Goal: Transaction & Acquisition: Subscribe to service/newsletter

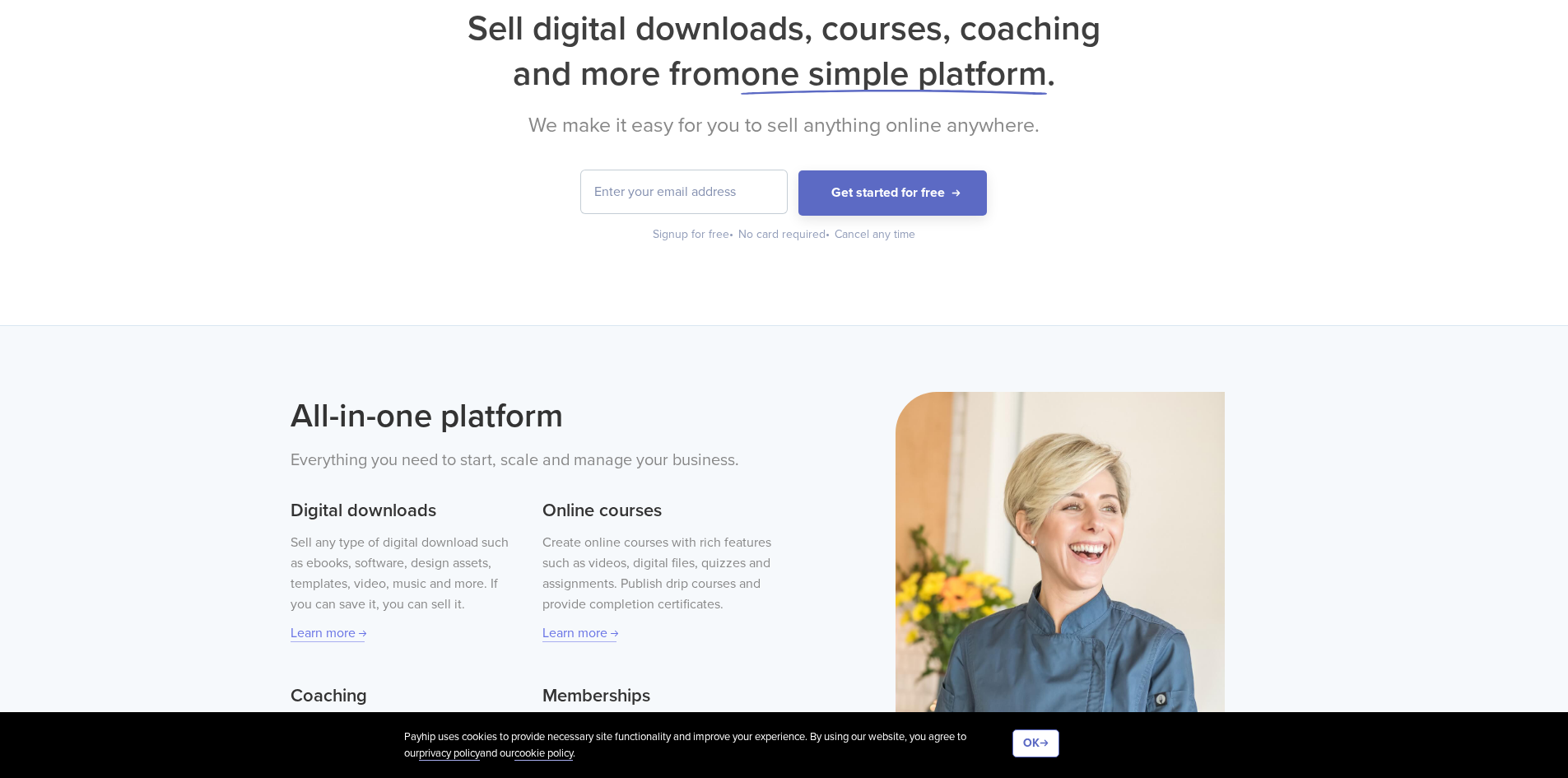
scroll to position [164, 0]
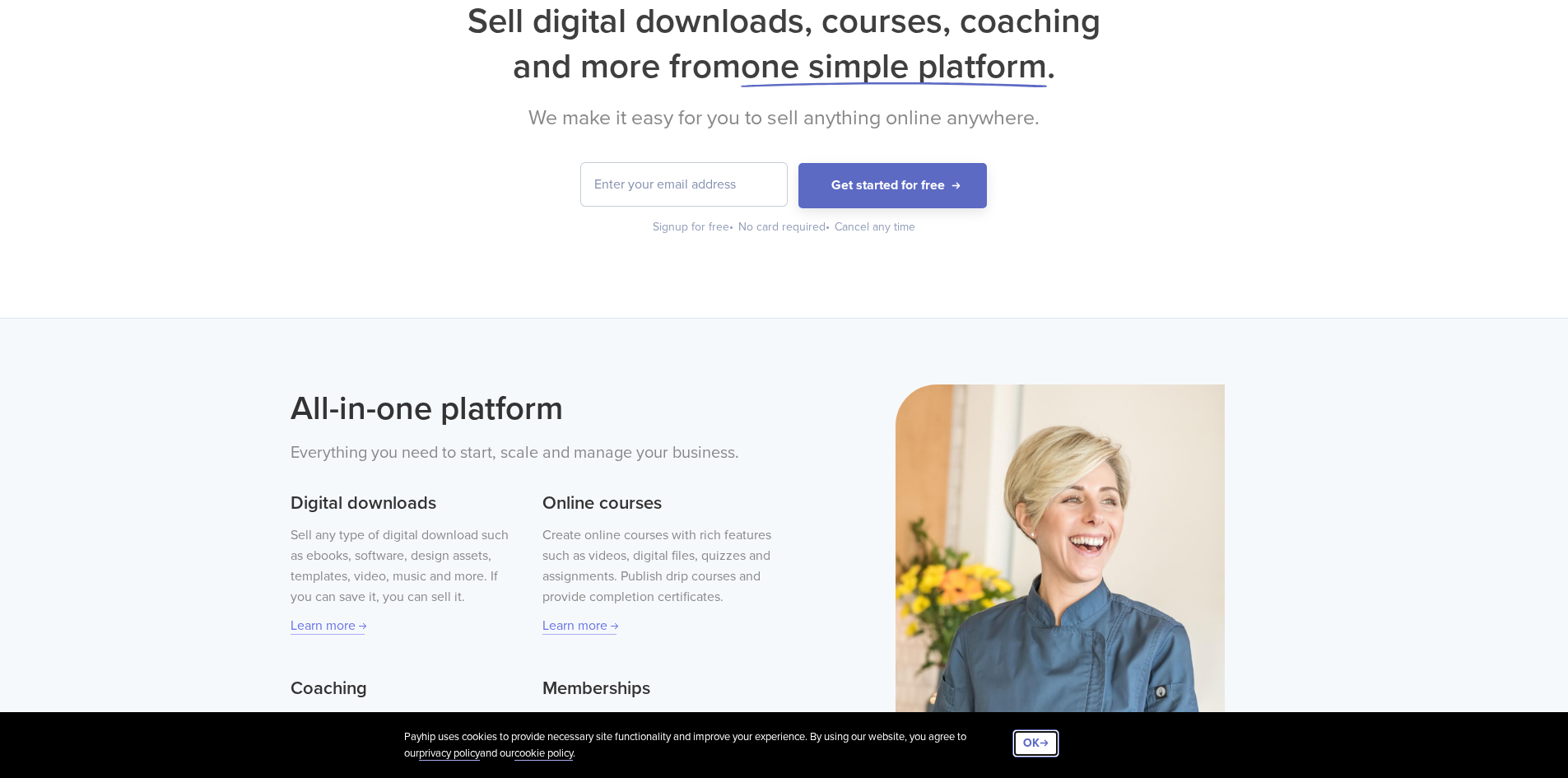
click at [1031, 742] on button "OK" at bounding box center [1035, 743] width 47 height 28
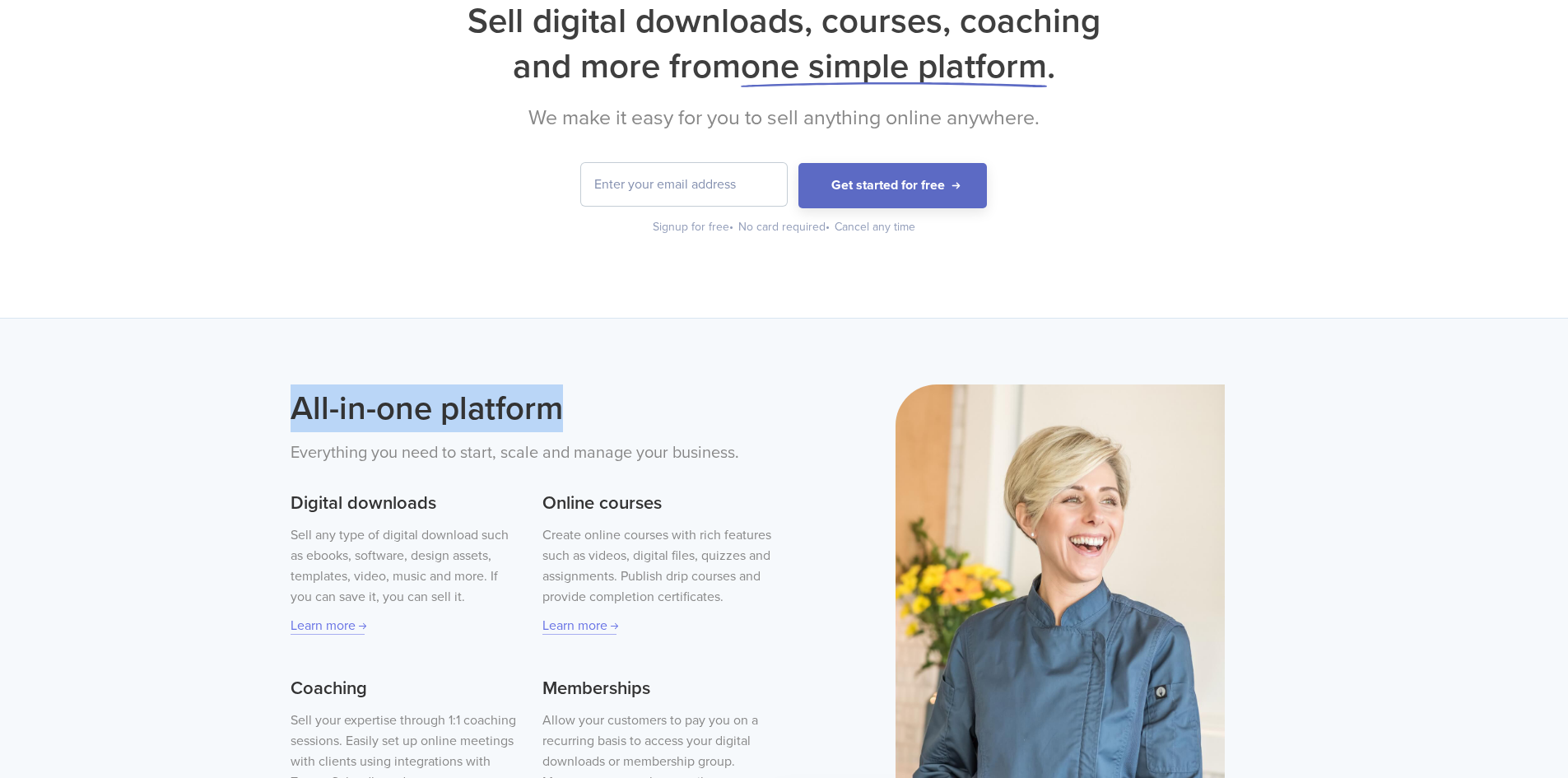
drag, startPoint x: 292, startPoint y: 399, endPoint x: 601, endPoint y: 408, distance: 309.1
click at [601, 408] on div "All-in-one platform Everything you need to start, scale and manage your busines…" at bounding box center [784, 714] width 1568 height 792
click at [601, 408] on h2 "All-in-one platform" at bounding box center [532, 408] width 481 height 48
drag, startPoint x: 492, startPoint y: 413, endPoint x: 291, endPoint y: 401, distance: 201.4
click at [291, 401] on h2 "All-in-one platform" at bounding box center [532, 408] width 481 height 48
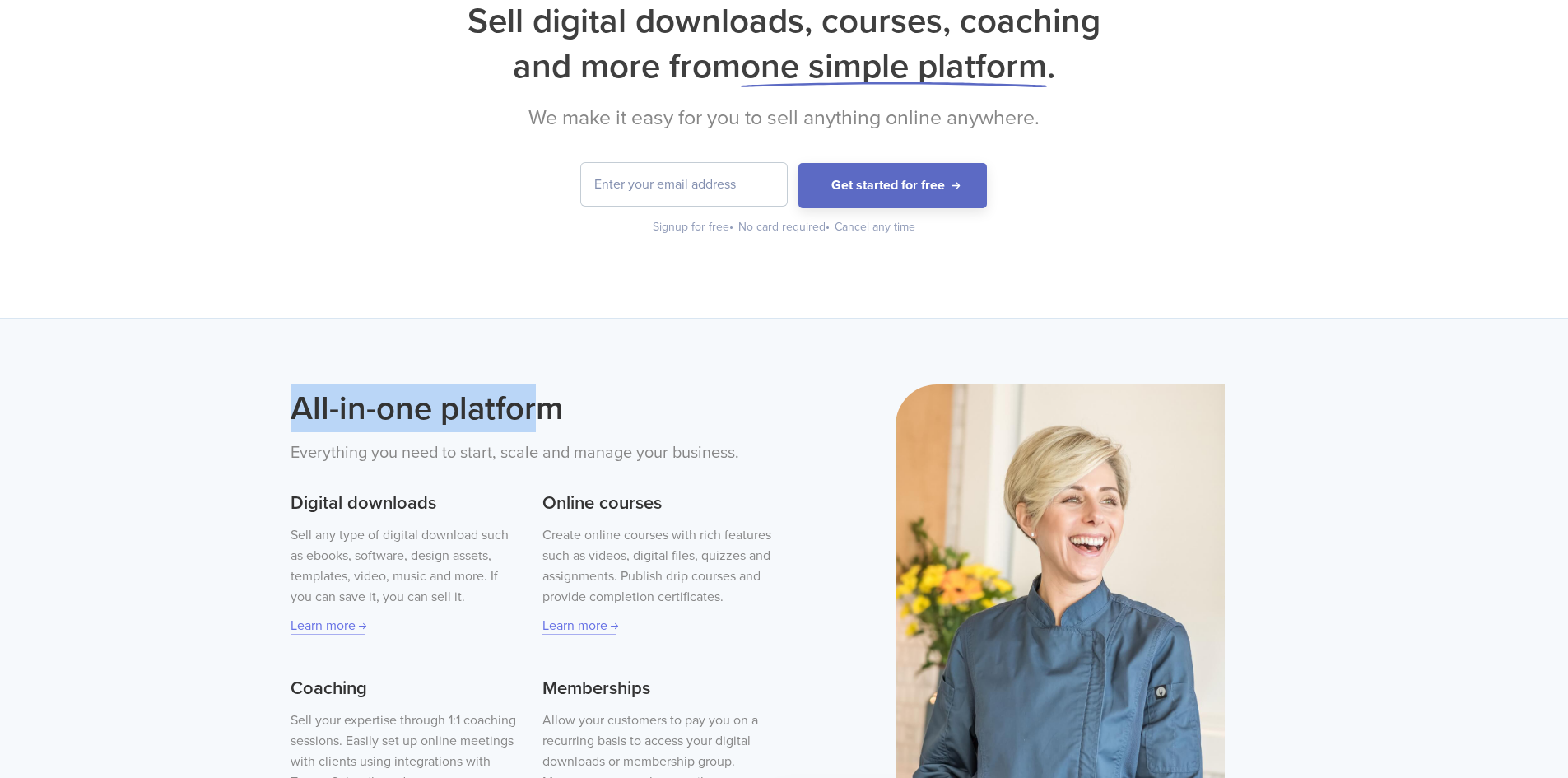
click at [288, 401] on div "All-in-one platform Everything you need to start, scale and manage your busines…" at bounding box center [531, 685] width 506 height 603
drag, startPoint x: 291, startPoint y: 408, endPoint x: 585, endPoint y: 408, distance: 294.0
click at [585, 408] on div "All-in-one platform Everything you need to start, scale and manage your busines…" at bounding box center [531, 685] width 506 height 603
click at [585, 408] on h2 "All-in-one platform" at bounding box center [532, 408] width 481 height 48
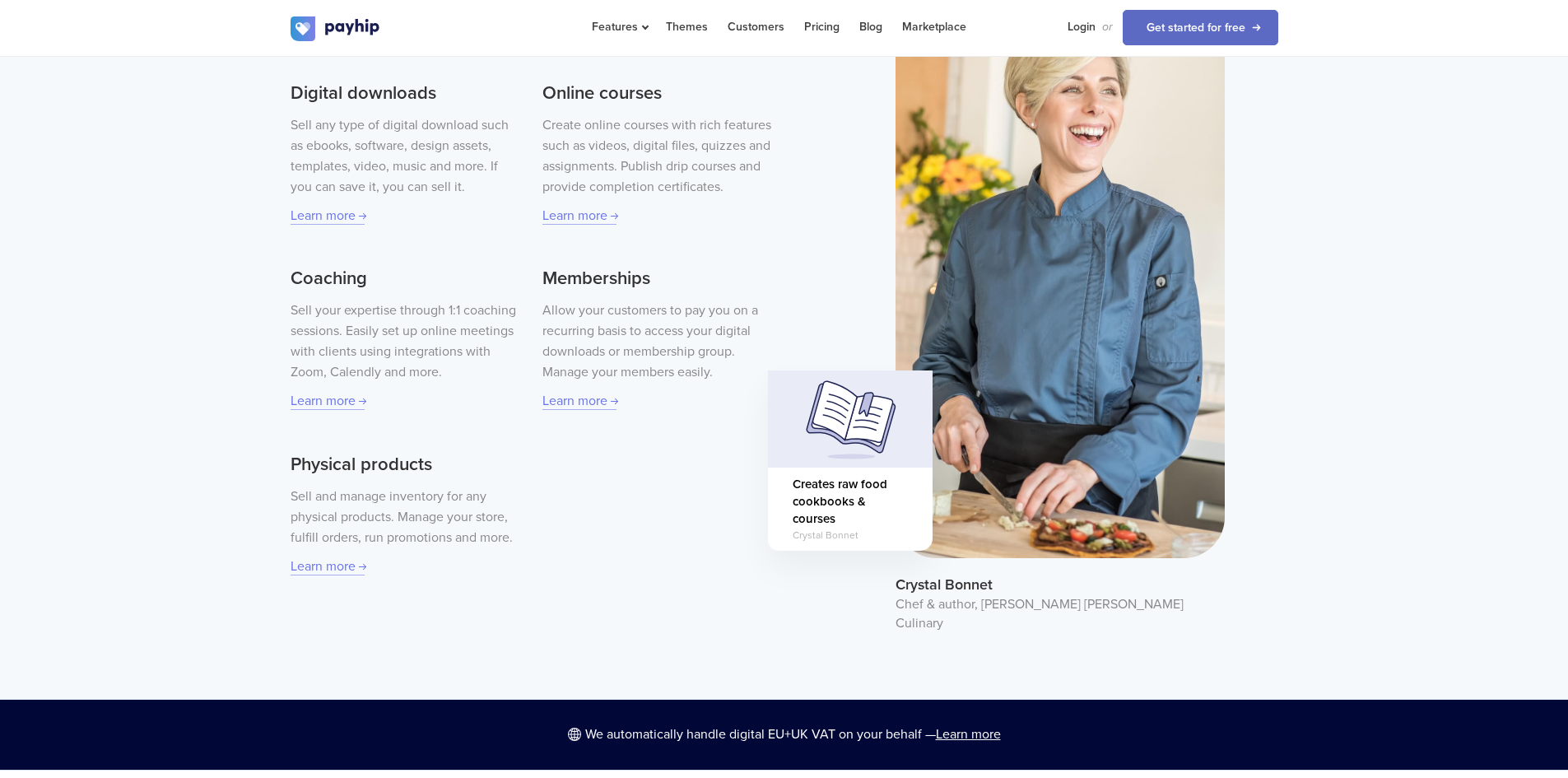
scroll to position [576, 0]
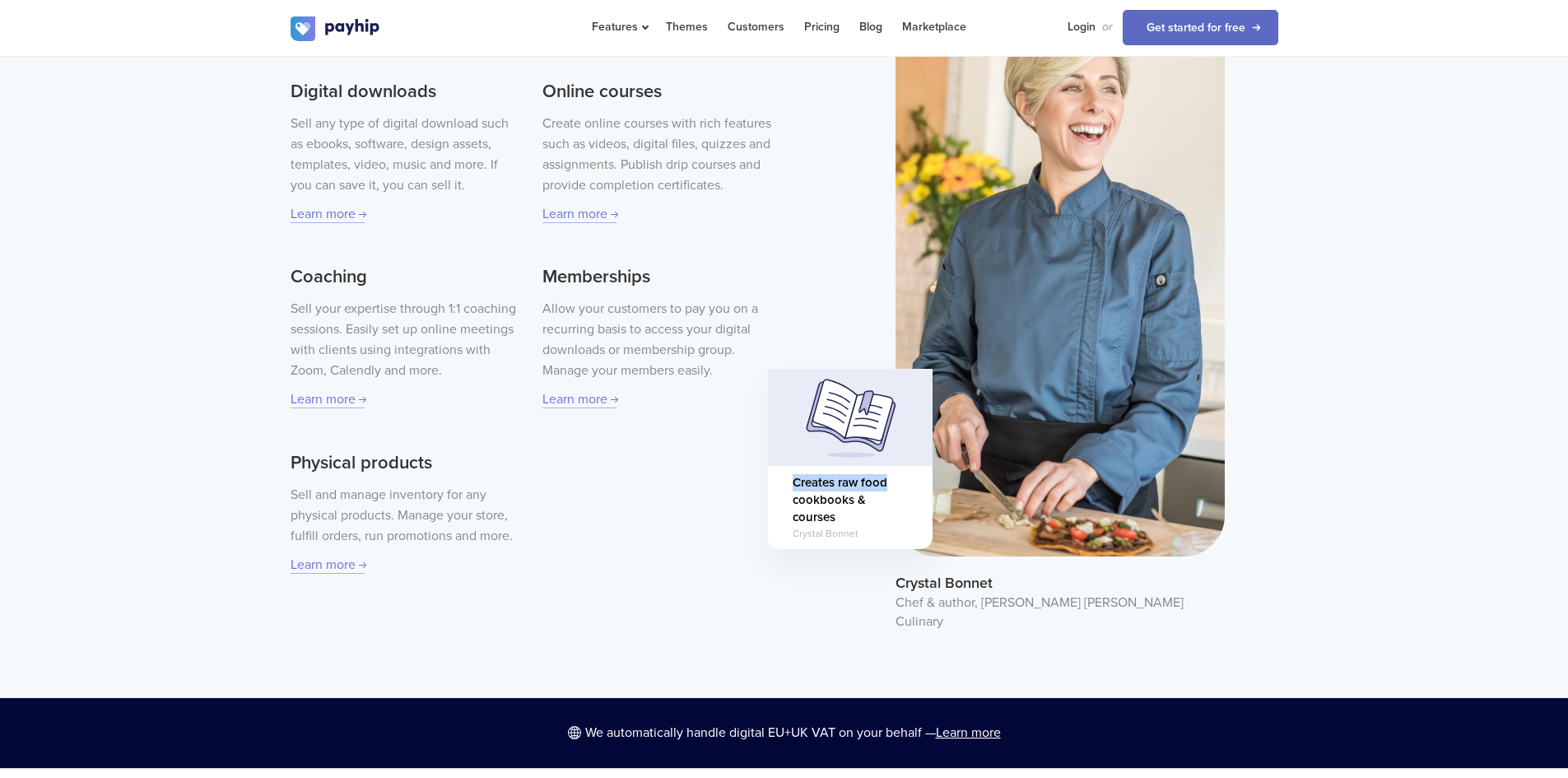
drag, startPoint x: 793, startPoint y: 463, endPoint x: 905, endPoint y: 452, distance: 112.5
click at [905, 466] on div "Creates raw food cookbooks & courses [PERSON_NAME]" at bounding box center [850, 508] width 164 height 83
drag, startPoint x: 837, startPoint y: 479, endPoint x: 856, endPoint y: 478, distance: 19.0
click at [856, 478] on span "Creates raw food cookbooks & courses" at bounding box center [850, 500] width 115 height 52
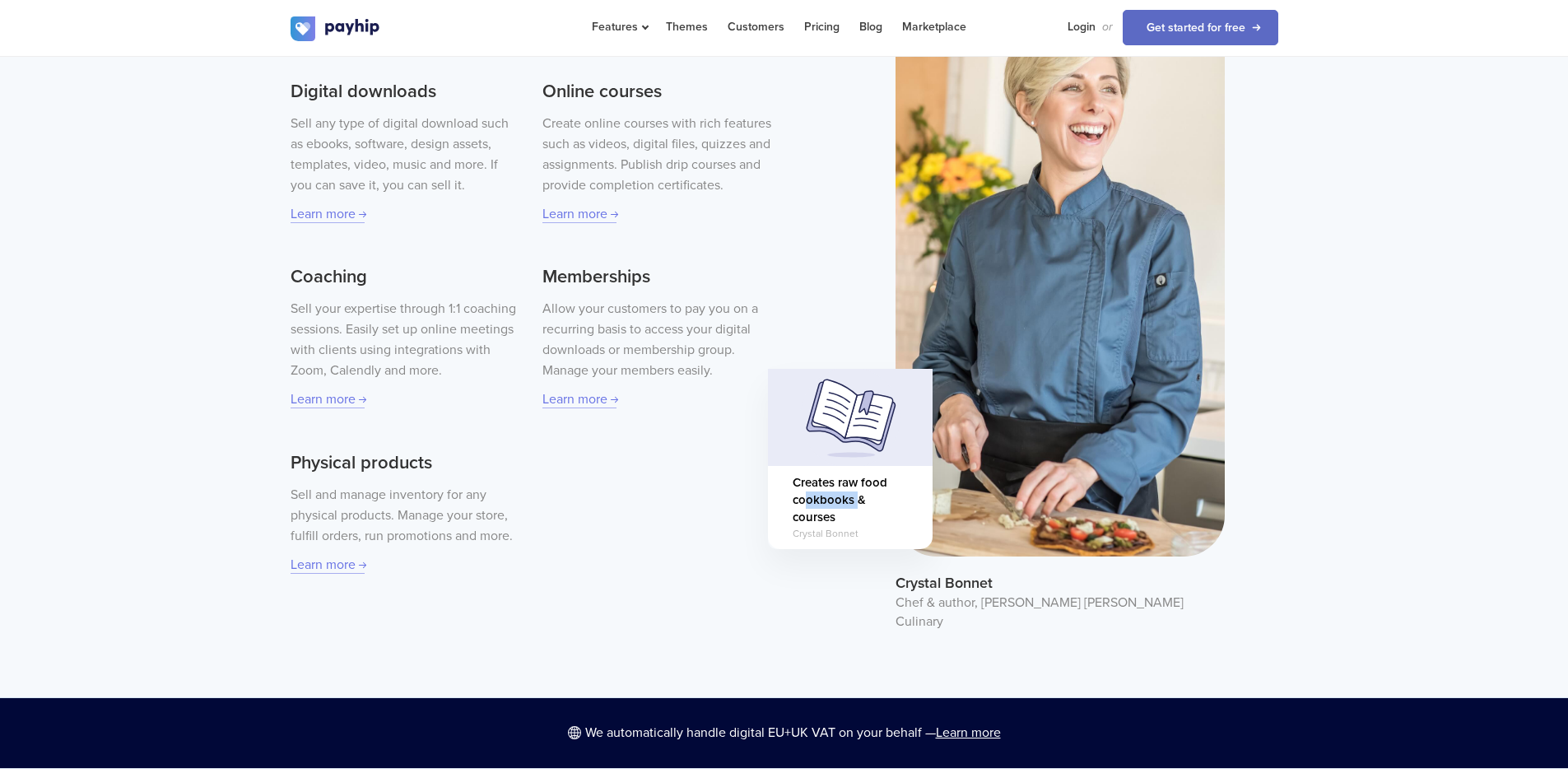
click at [856, 478] on span "Creates raw food cookbooks & courses" at bounding box center [850, 500] width 115 height 52
drag, startPoint x: 822, startPoint y: 499, endPoint x: 846, endPoint y: 499, distance: 24.0
click at [829, 499] on span "Creates raw food cookbooks & courses" at bounding box center [850, 500] width 115 height 52
click at [846, 499] on span "Creates raw food cookbooks & courses" at bounding box center [850, 500] width 115 height 52
drag, startPoint x: 809, startPoint y: 517, endPoint x: 856, endPoint y: 512, distance: 47.3
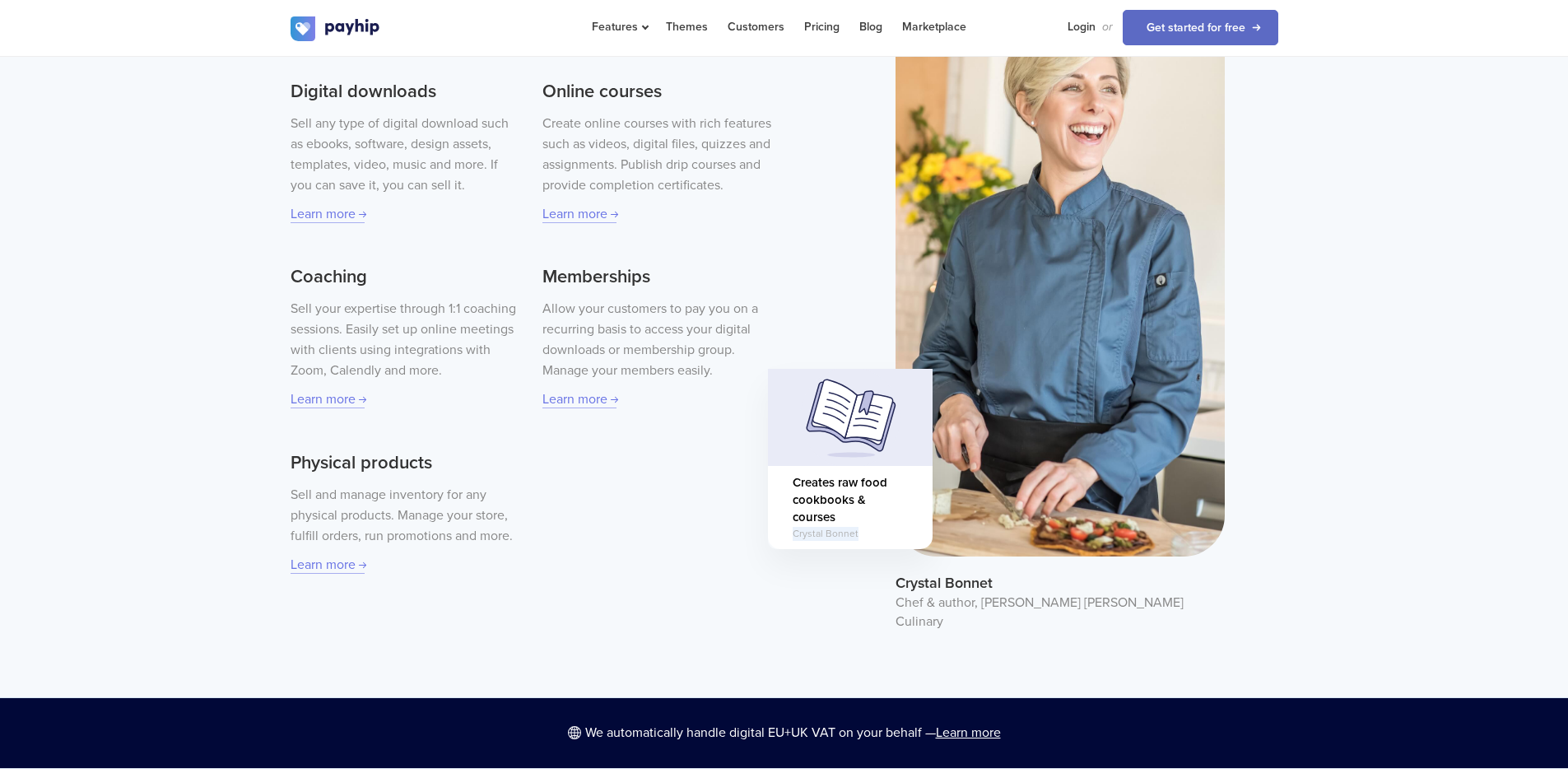
click at [856, 512] on div "Creates raw food cookbooks & courses [PERSON_NAME]" at bounding box center [850, 508] width 164 height 83
click at [857, 527] on span "Crystal Bonnet" at bounding box center [850, 534] width 115 height 14
drag, startPoint x: 535, startPoint y: 273, endPoint x: 709, endPoint y: 285, distance: 174.4
click at [709, 285] on div "Digital downloads Sell any type of digital download such as ebooks, software, d…" at bounding box center [532, 319] width 481 height 513
click at [709, 285] on h3 "Memberships" at bounding box center [656, 277] width 229 height 27
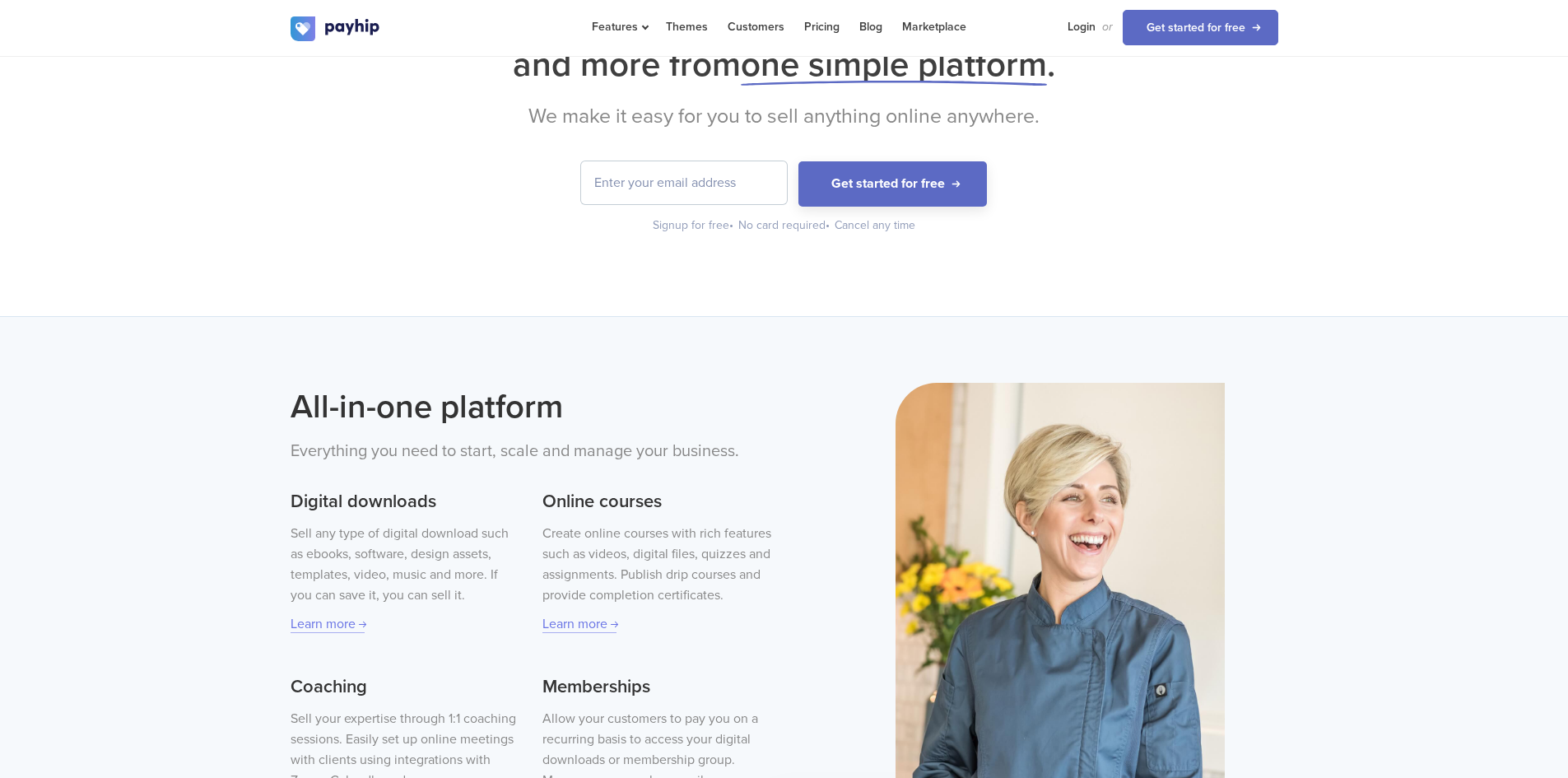
scroll to position [164, 0]
click at [706, 198] on input "email" at bounding box center [684, 184] width 206 height 43
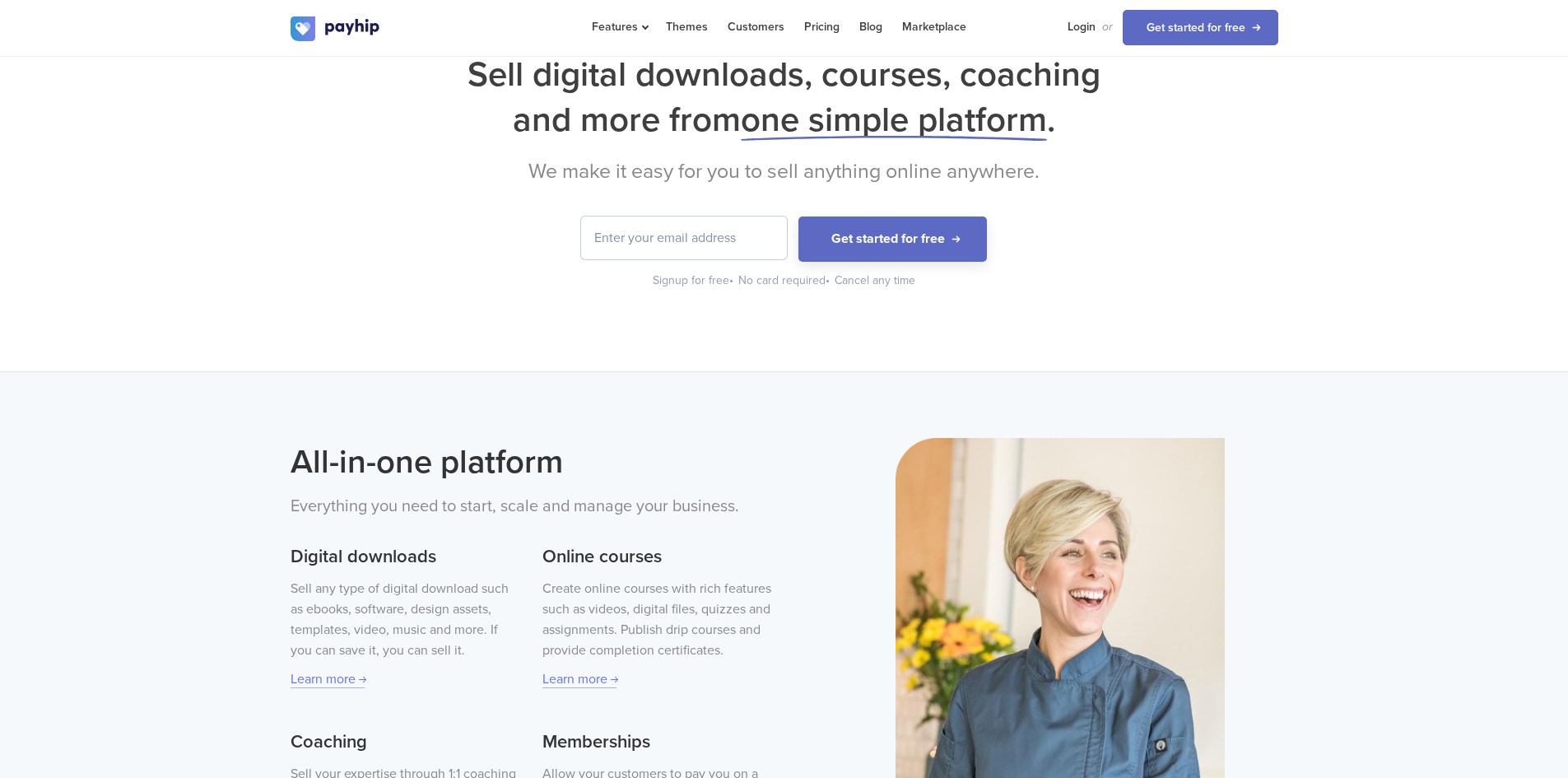
scroll to position [82, 0]
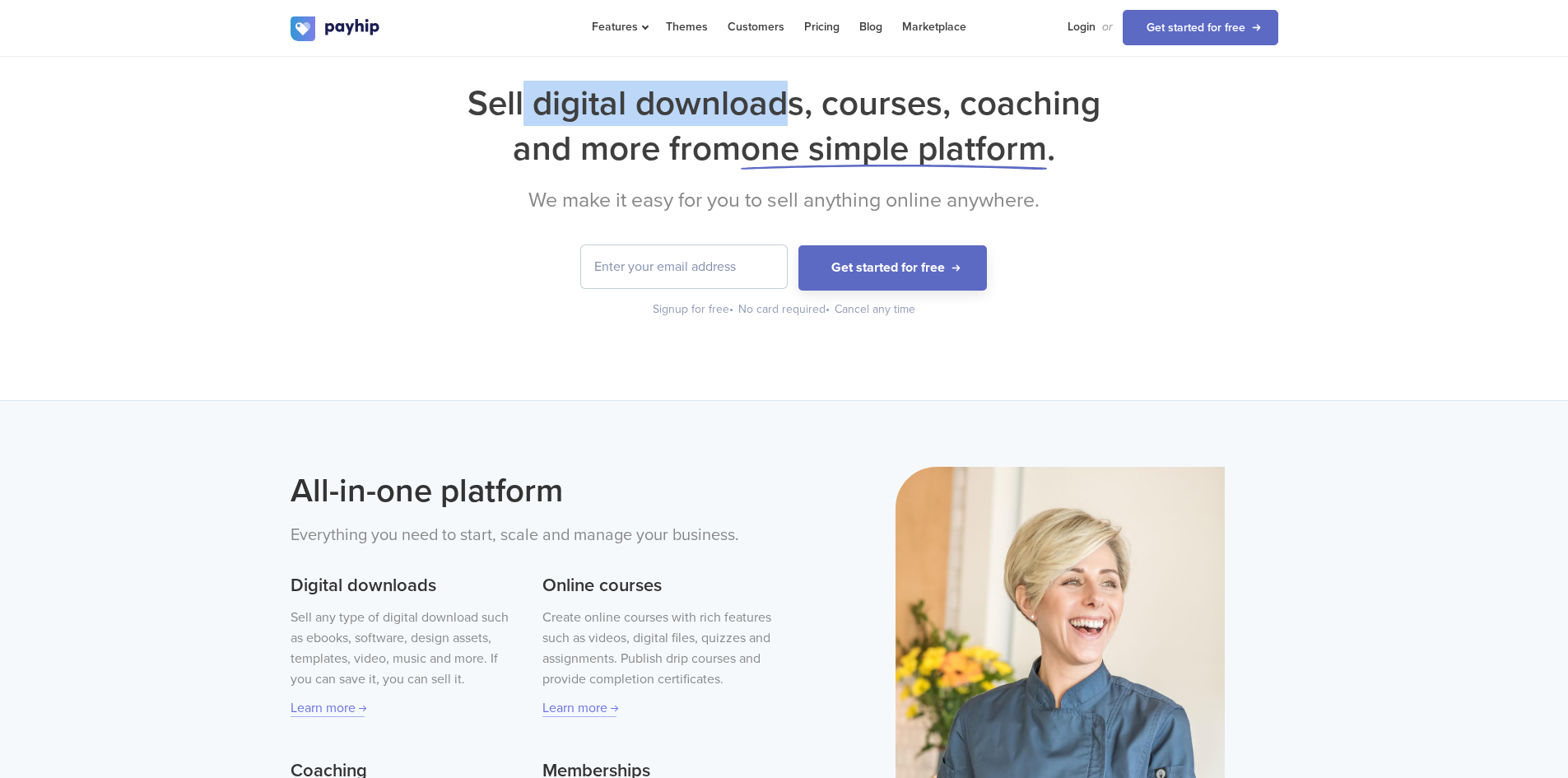
drag, startPoint x: 525, startPoint y: 108, endPoint x: 784, endPoint y: 94, distance: 259.4
click at [784, 94] on h1 "Sell digital downloads, courses, coaching and more from one simple platform ." at bounding box center [785, 125] width 988 height 90
drag, startPoint x: 555, startPoint y: 79, endPoint x: 784, endPoint y: 71, distance: 229.1
click at [784, 71] on div "Sell digital downloads, courses, coaching and more from one simple platform . W…" at bounding box center [784, 186] width 1568 height 427
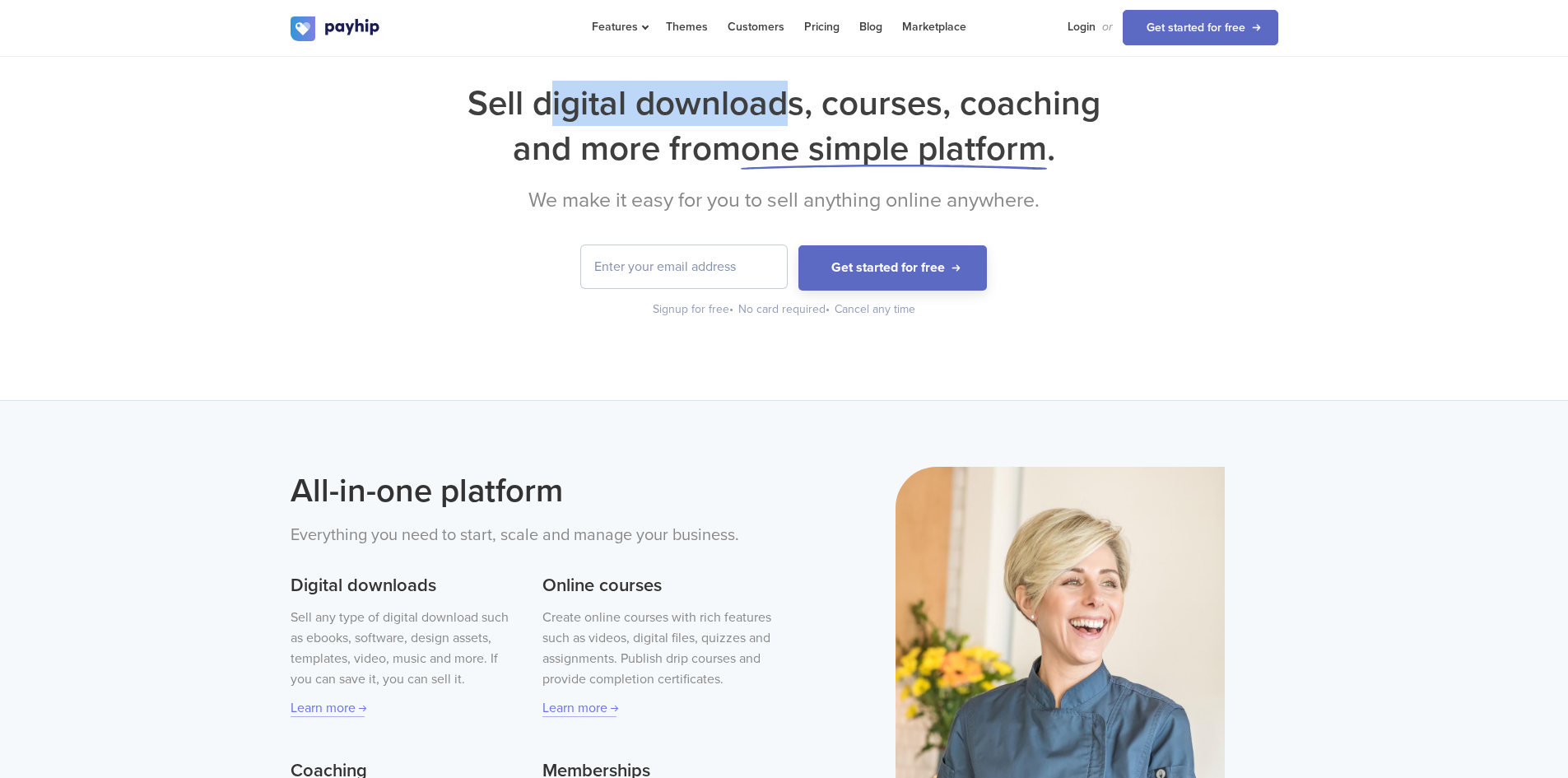
click at [784, 71] on div "Sell digital downloads, courses, coaching and more from one simple platform . W…" at bounding box center [784, 186] width 1568 height 427
drag, startPoint x: 481, startPoint y: 100, endPoint x: 785, endPoint y: 95, distance: 304.0
click at [779, 95] on h1 "Sell digital downloads, courses, coaching and more from one simple platform ." at bounding box center [785, 125] width 988 height 90
click at [785, 95] on h1 "Sell digital downloads, courses, coaching and more from one simple platform ." at bounding box center [785, 125] width 988 height 90
click at [688, 265] on input "email" at bounding box center [684, 266] width 206 height 43
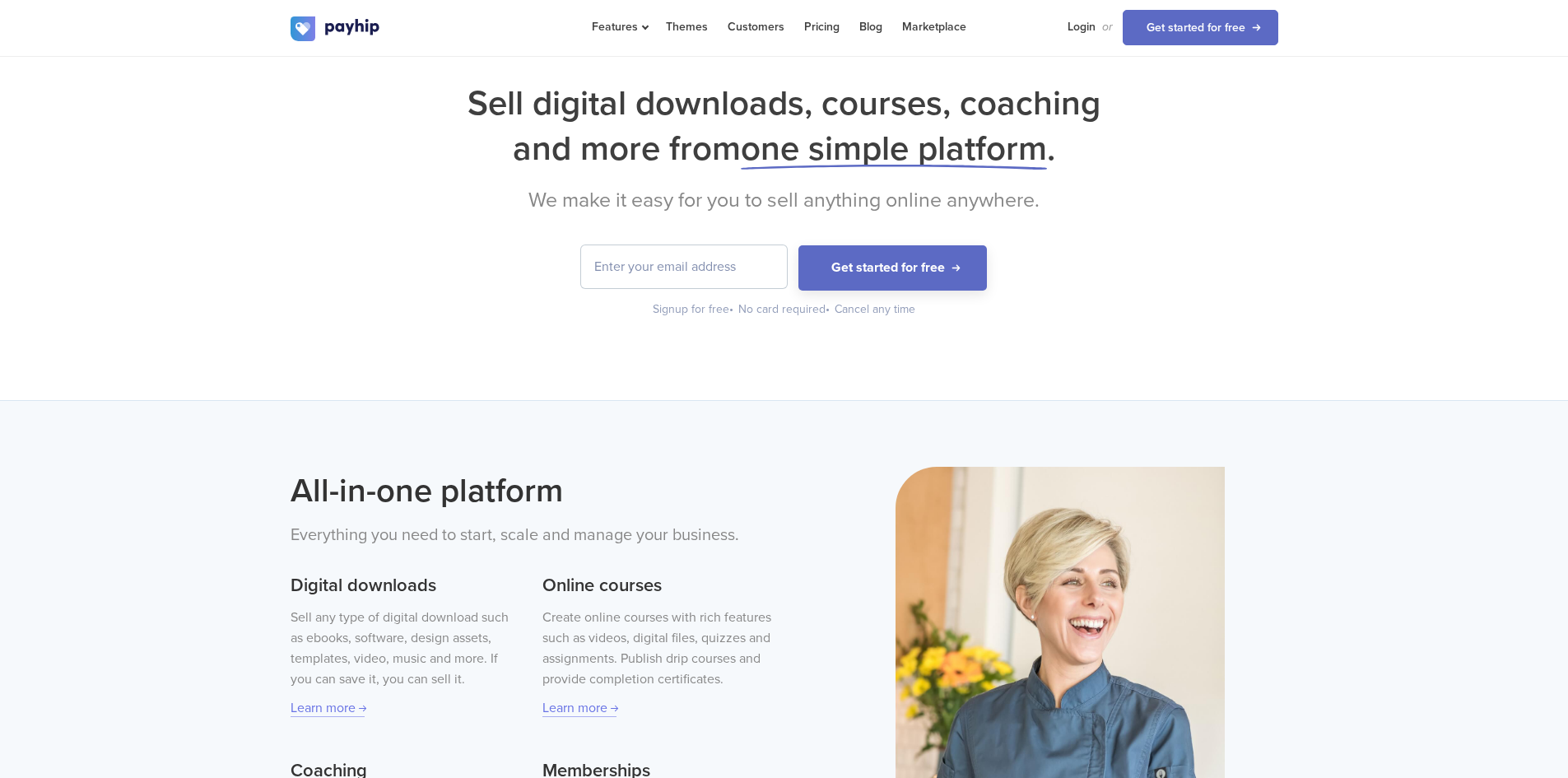
type input "[EMAIL_ADDRESS][DOMAIN_NAME]"
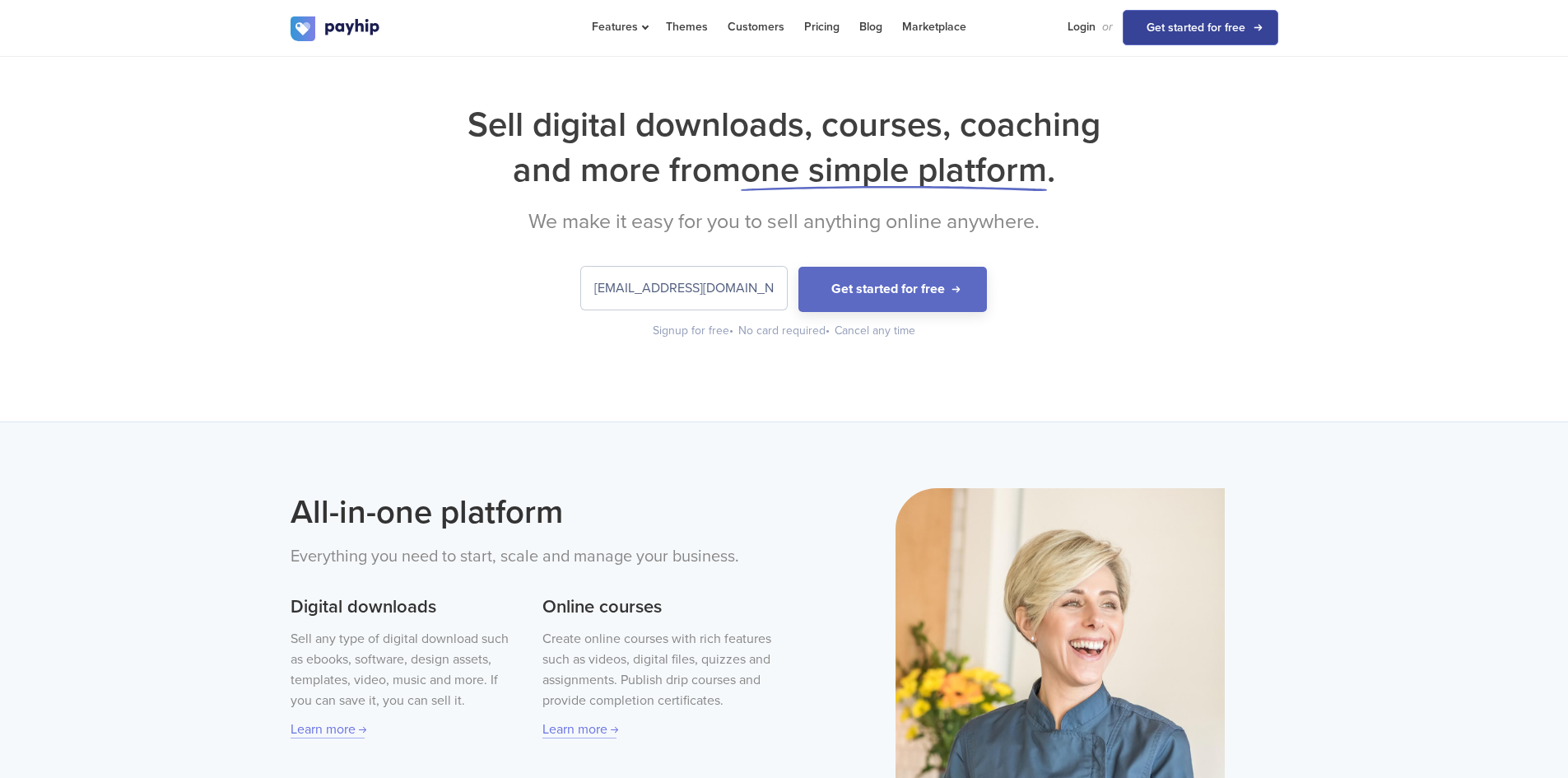
scroll to position [0, 0]
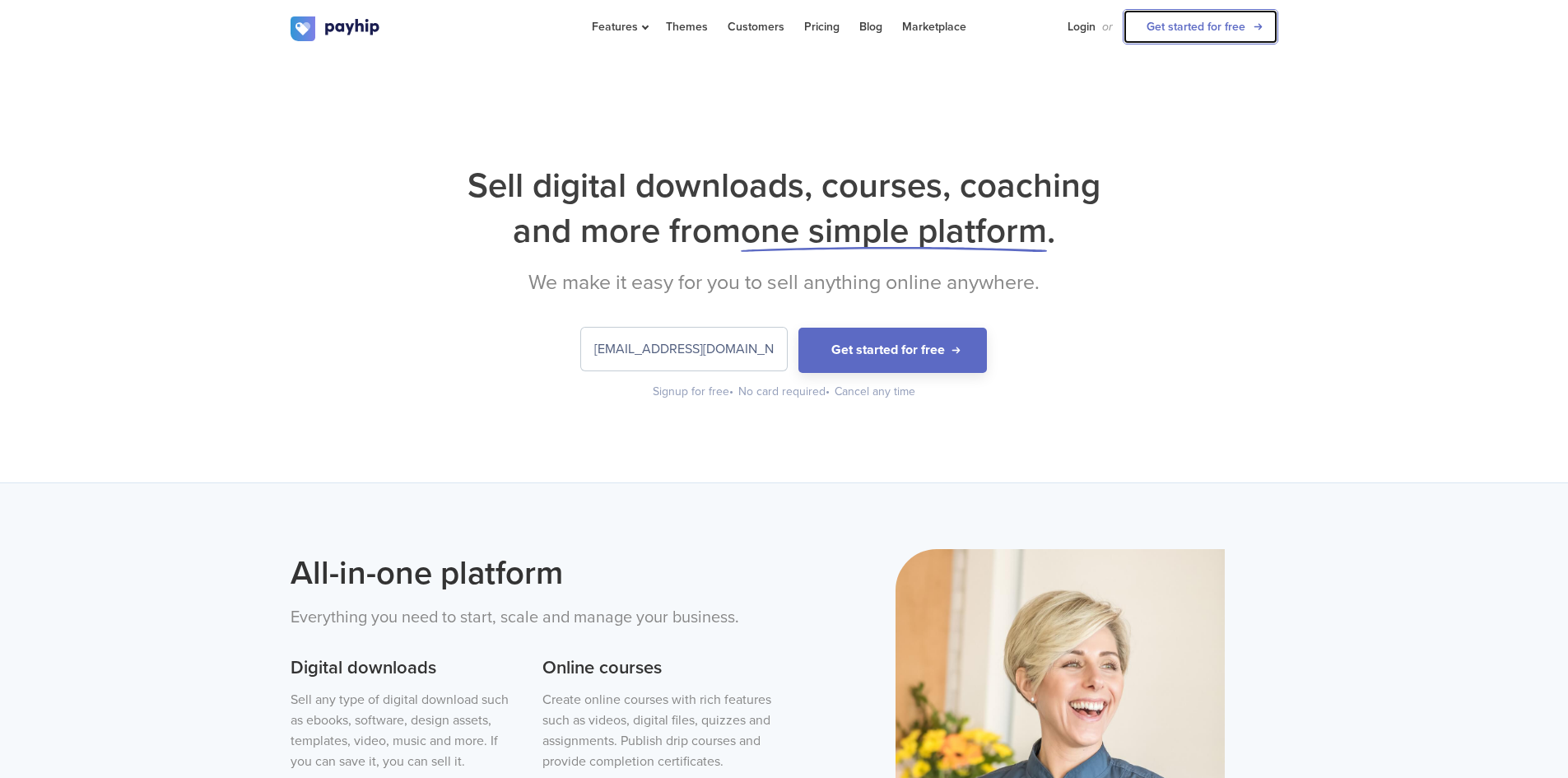
click at [1186, 32] on link "Get started for free" at bounding box center [1200, 27] width 155 height 36
